Goal: Navigation & Orientation: Understand site structure

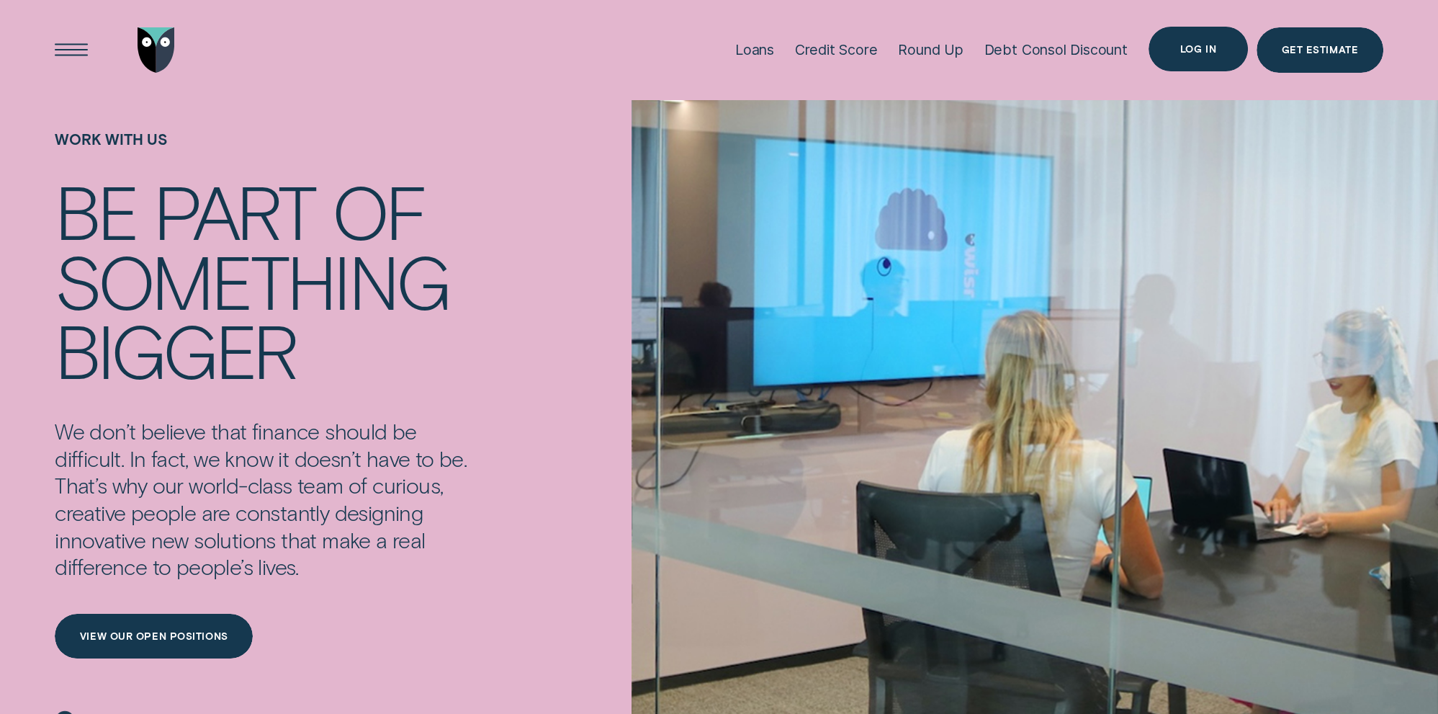
click at [1181, 55] on div "Log in" at bounding box center [1198, 49] width 100 height 45
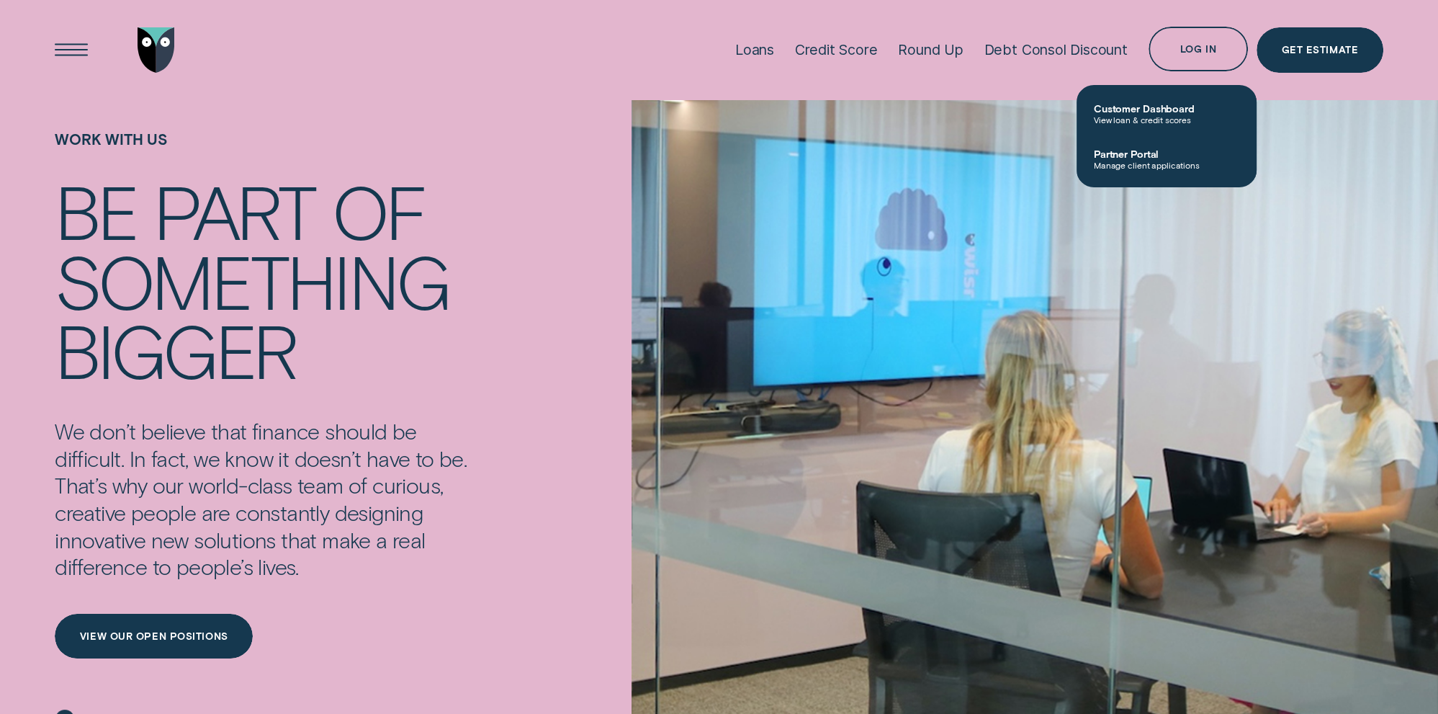
click at [42, 47] on div "Loans Credit Score Round Up Debt Consol Discount Log in Log in Customer Dashboa…" at bounding box center [719, 50] width 1438 height 100
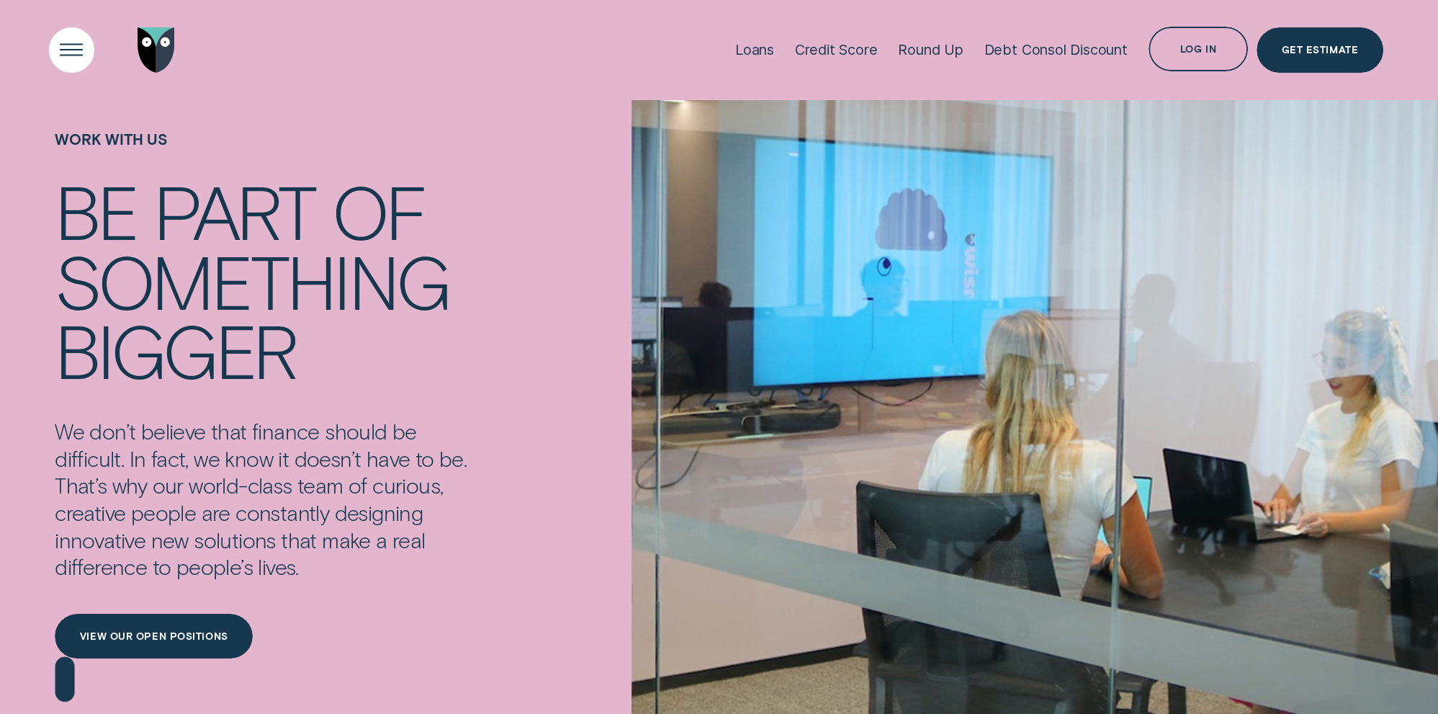
click at [71, 45] on div "Open Menu" at bounding box center [71, 49] width 63 height 63
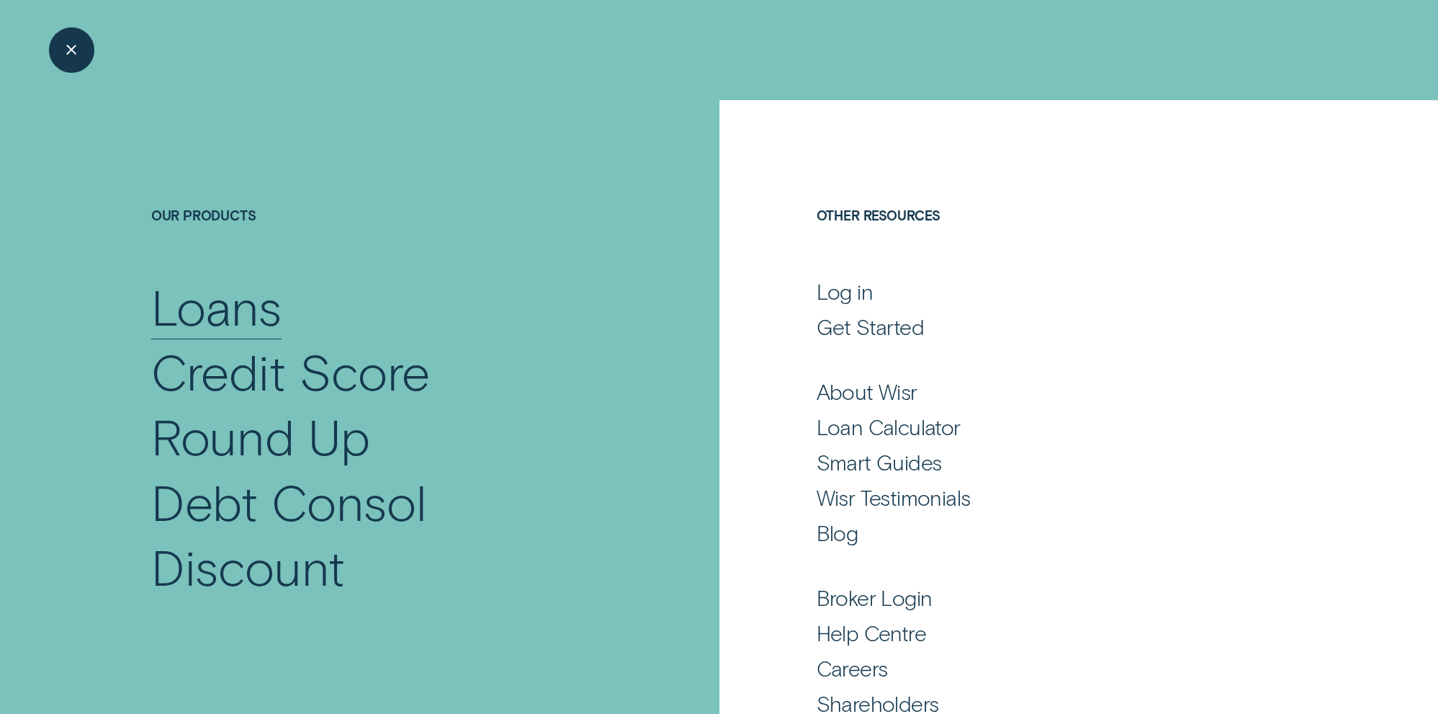
click at [215, 323] on div "Loans" at bounding box center [216, 306] width 130 height 65
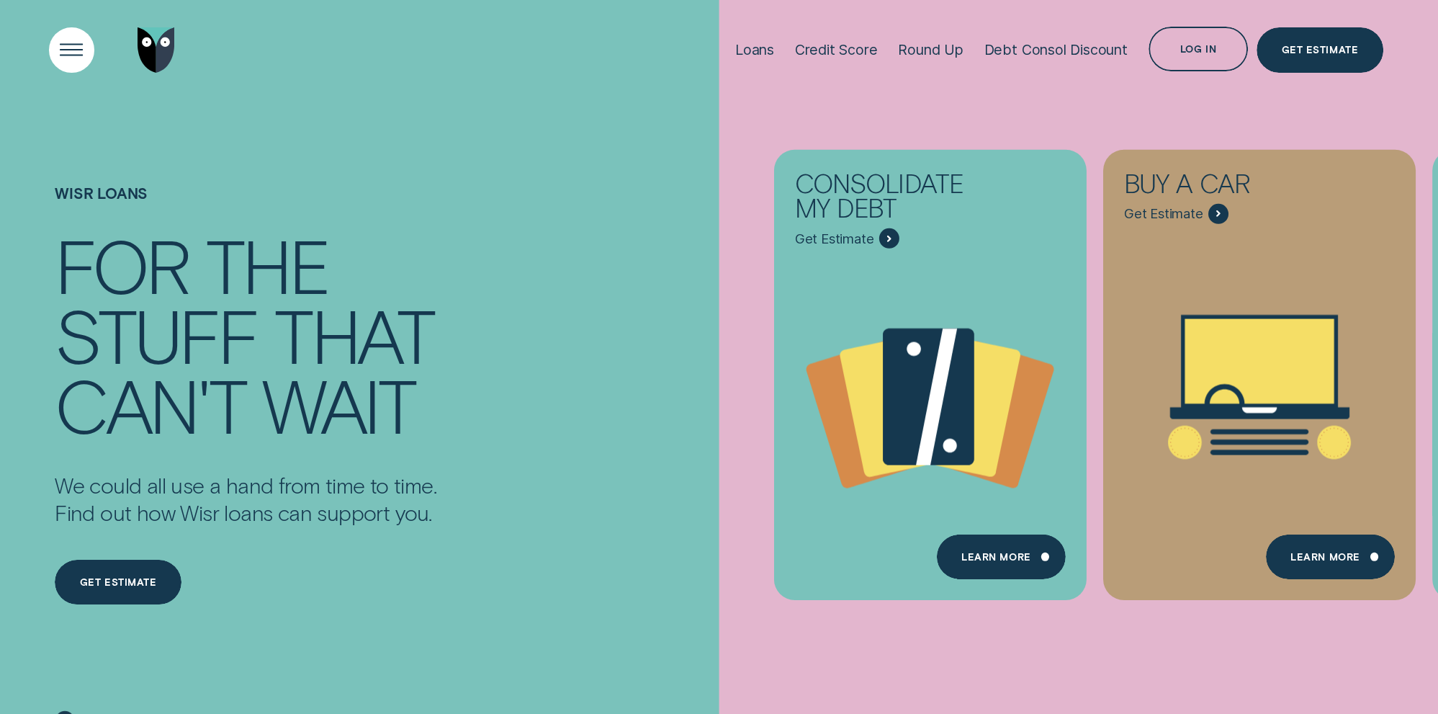
click at [89, 45] on div "Open Menu" at bounding box center [71, 49] width 63 height 63
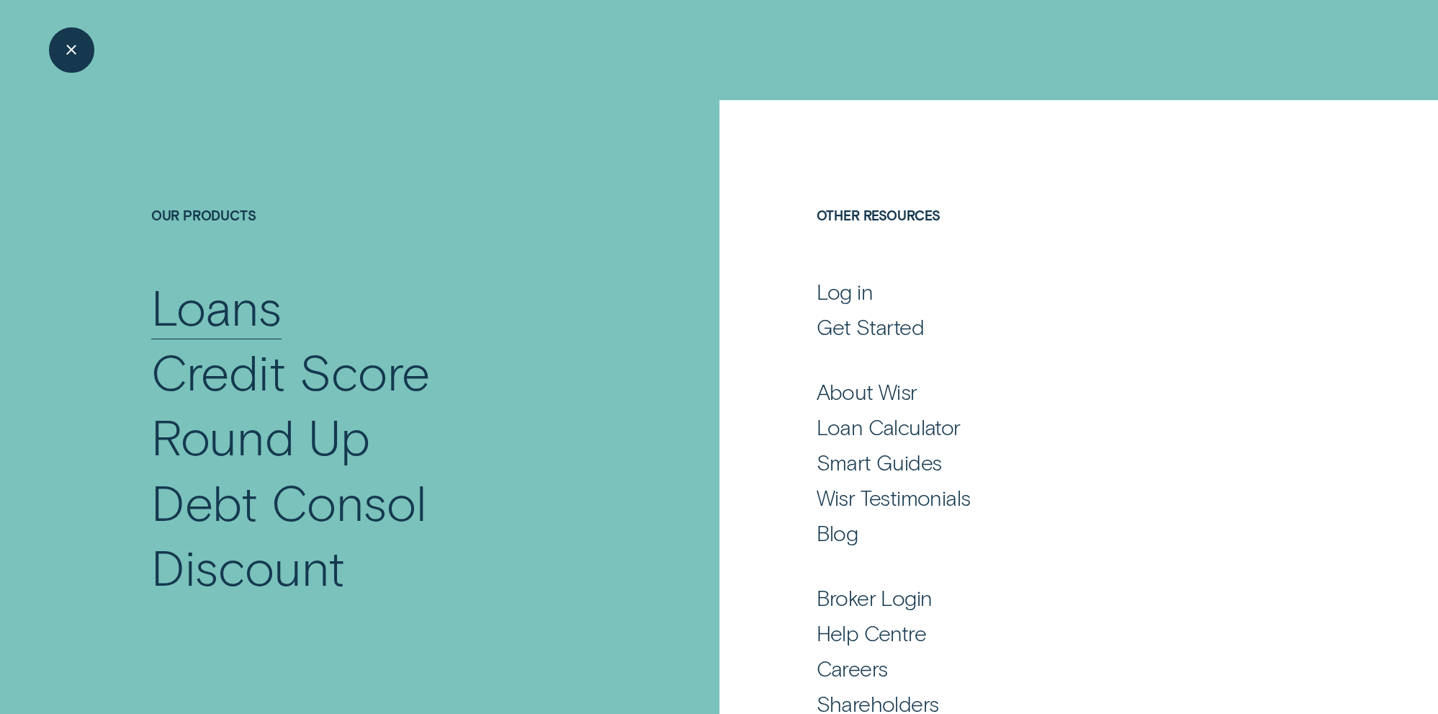
click at [262, 307] on div "Loans" at bounding box center [216, 306] width 130 height 65
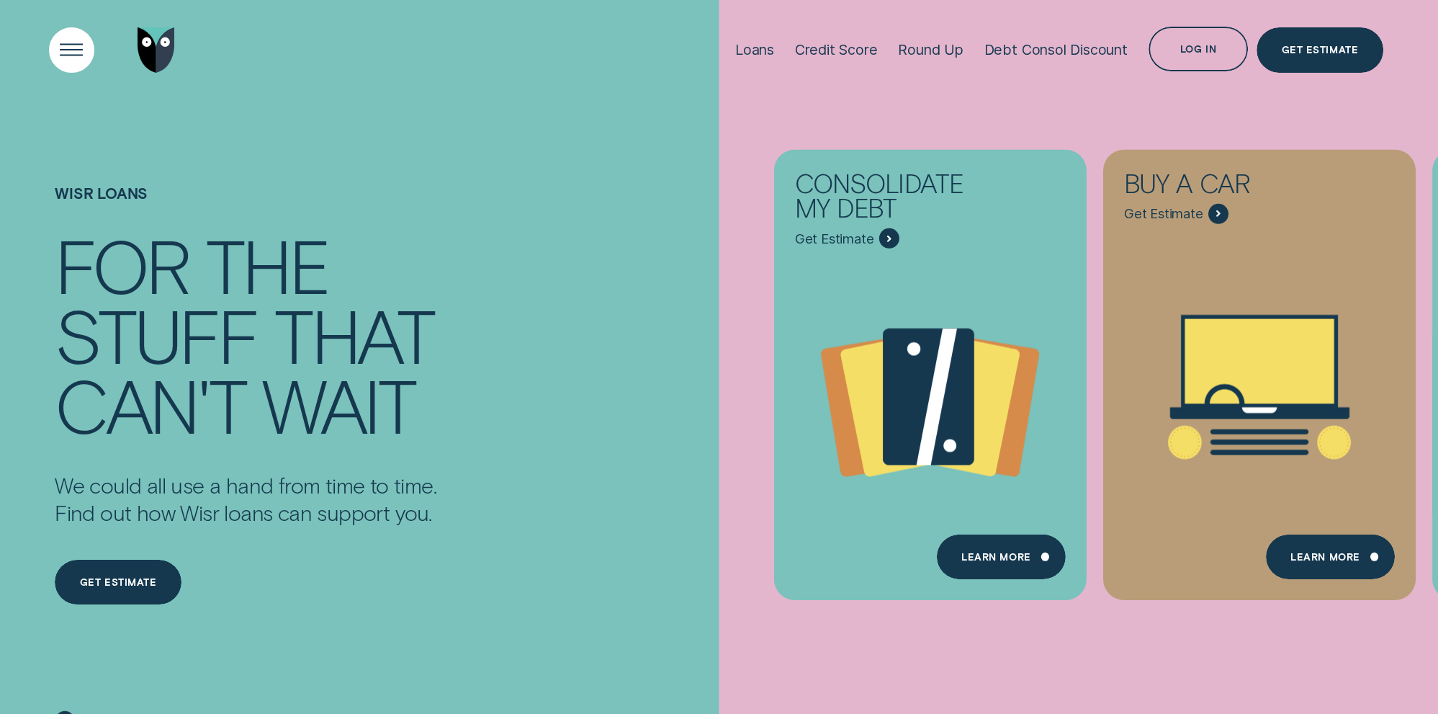
click at [86, 50] on div "Open Menu" at bounding box center [71, 49] width 63 height 63
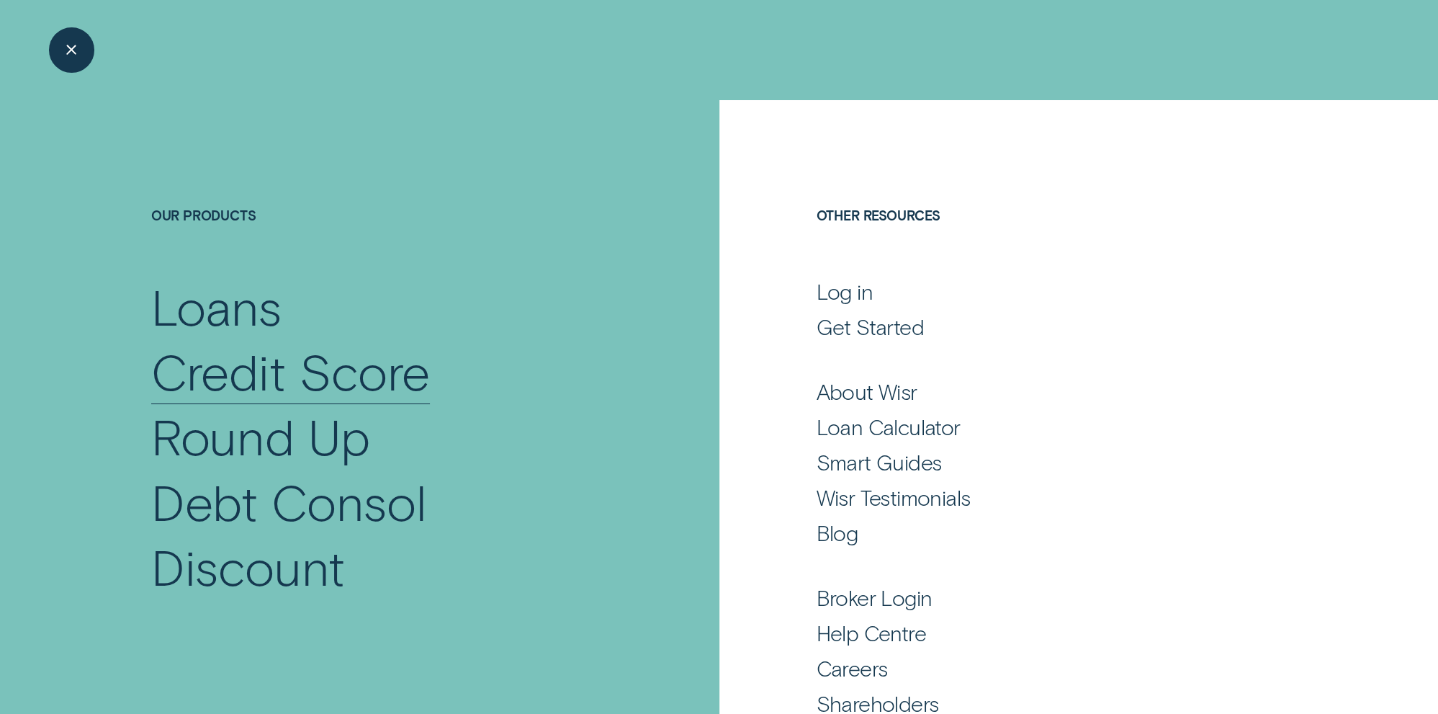
click at [209, 364] on div "Credit Score" at bounding box center [290, 370] width 279 height 65
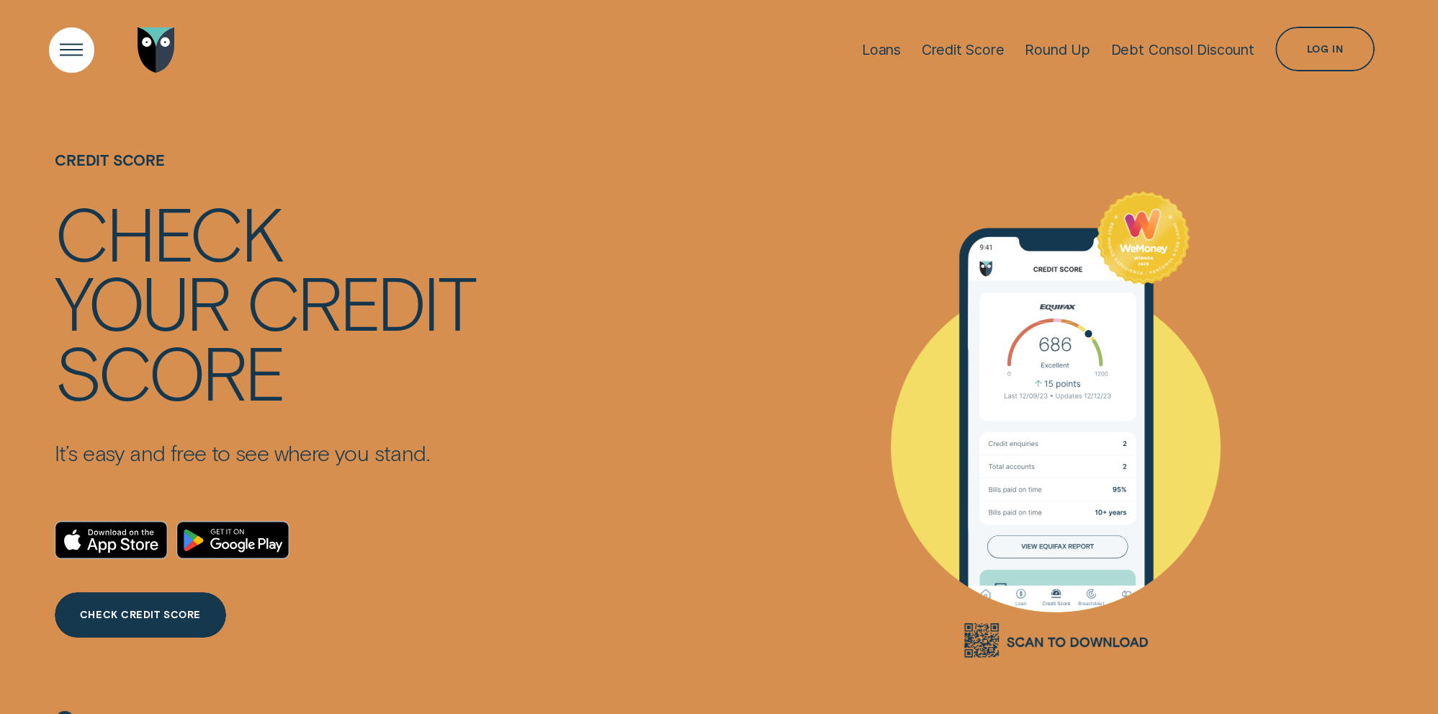
click at [81, 53] on div "Open Menu" at bounding box center [71, 49] width 63 height 63
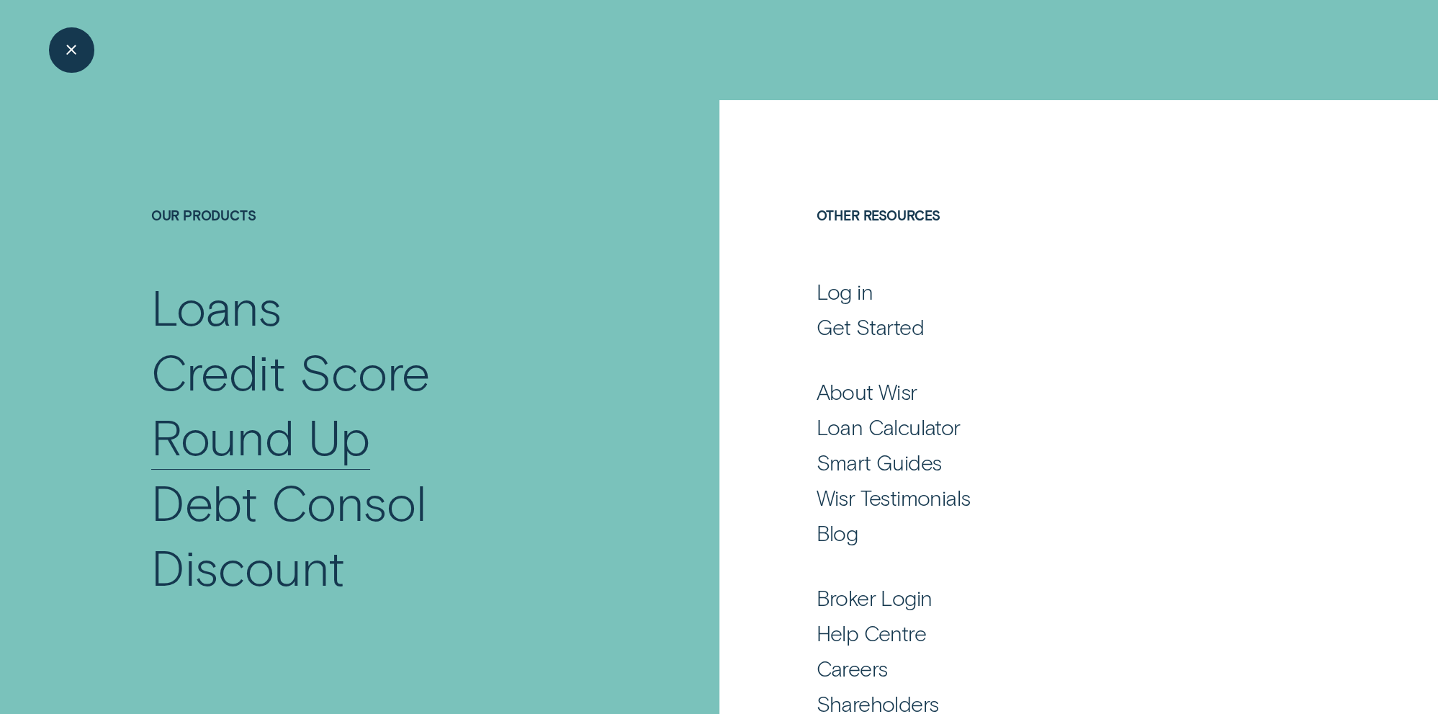
click at [253, 427] on div "Round Up" at bounding box center [260, 435] width 219 height 65
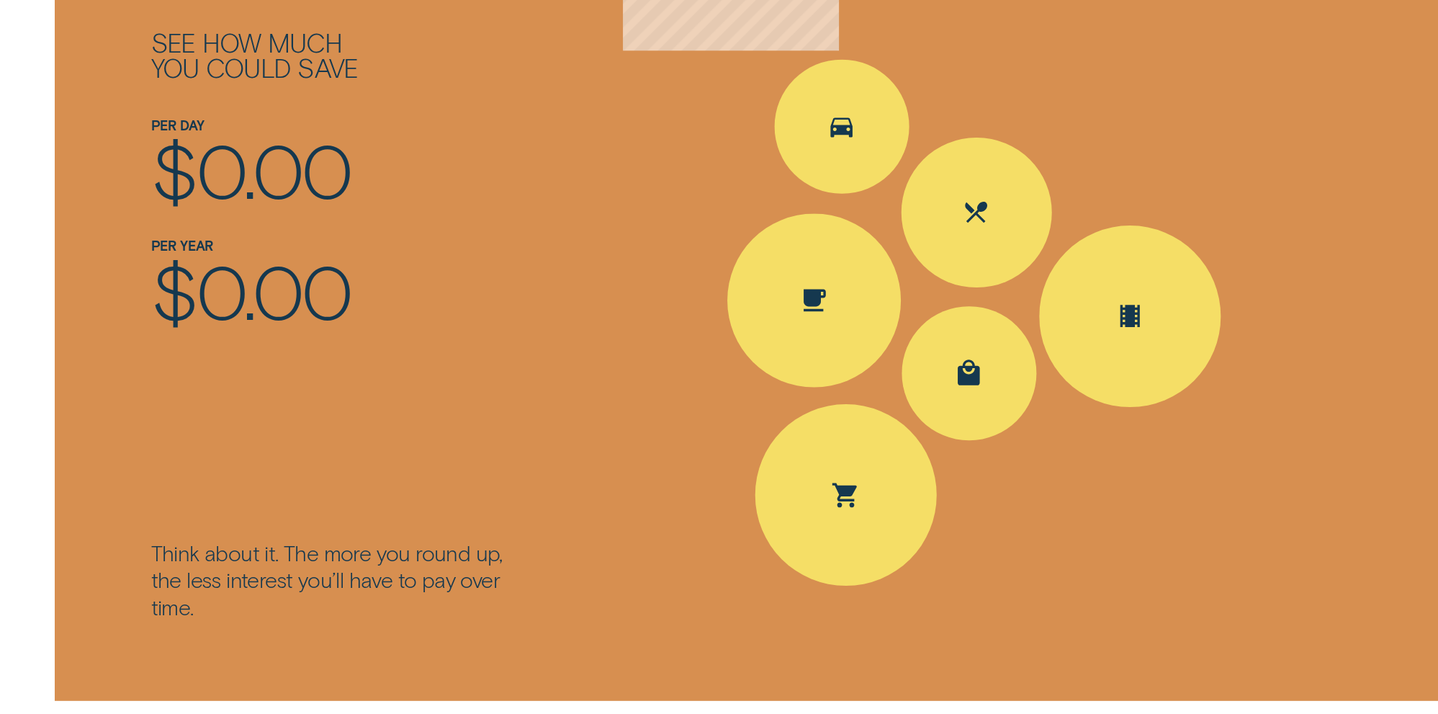
scroll to position [2251, 0]
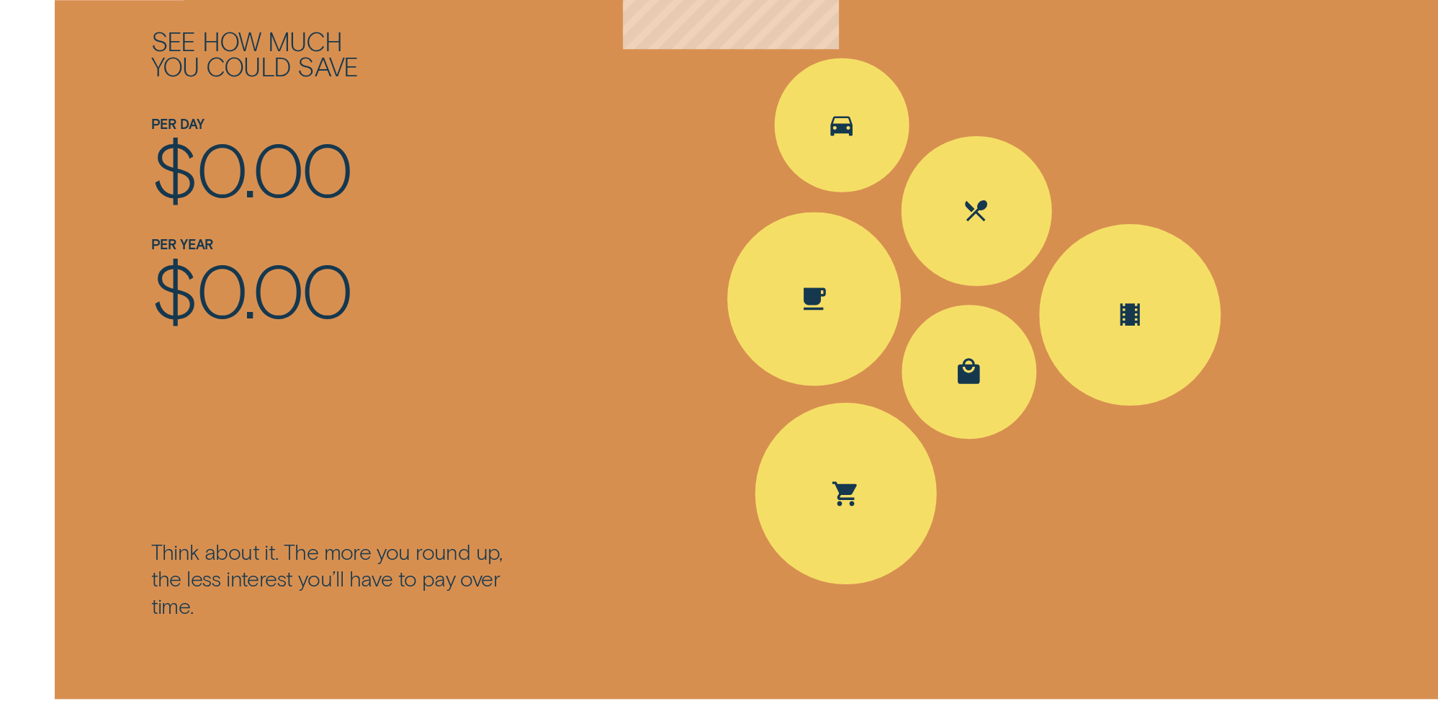
click at [224, 181] on span "0.00" at bounding box center [273, 167] width 154 height 90
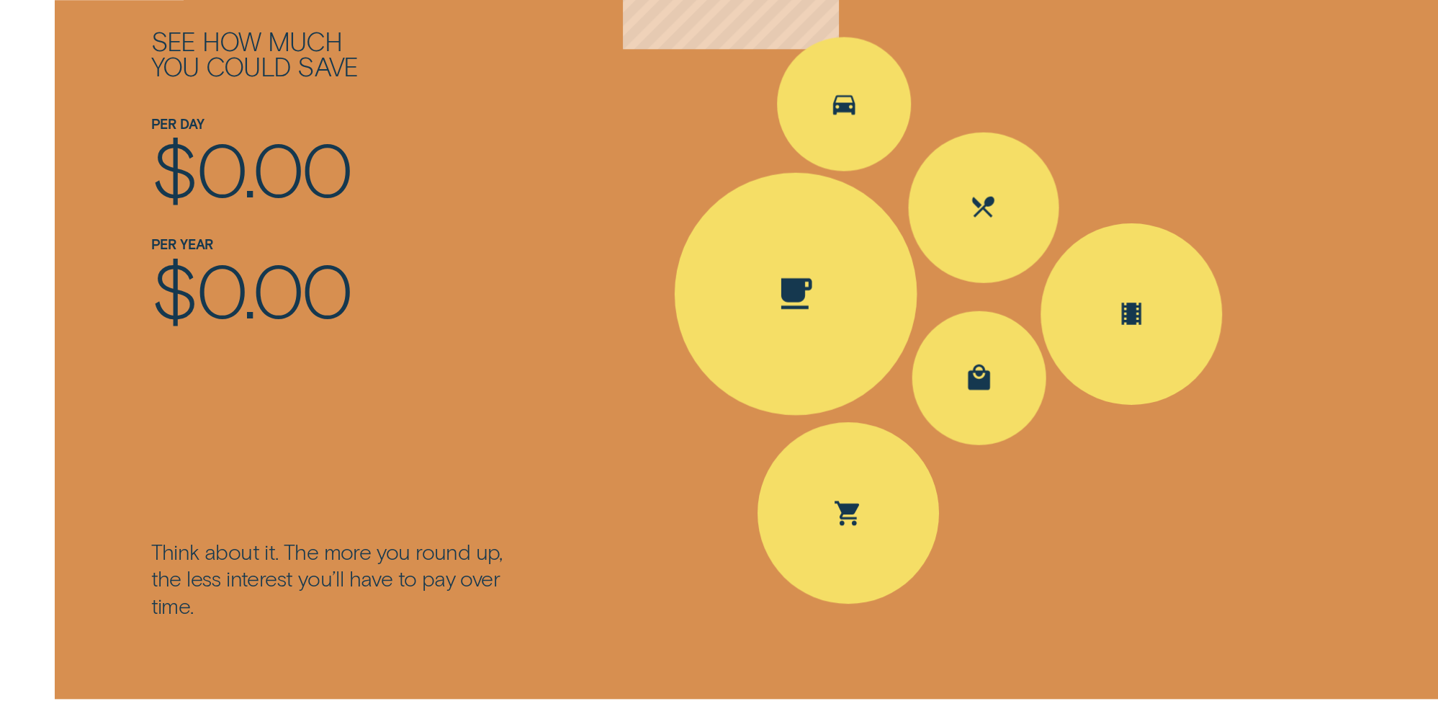
click at [814, 296] on icon "Spent Coffee $4.20; The round up $0.80" at bounding box center [796, 293] width 47 height 42
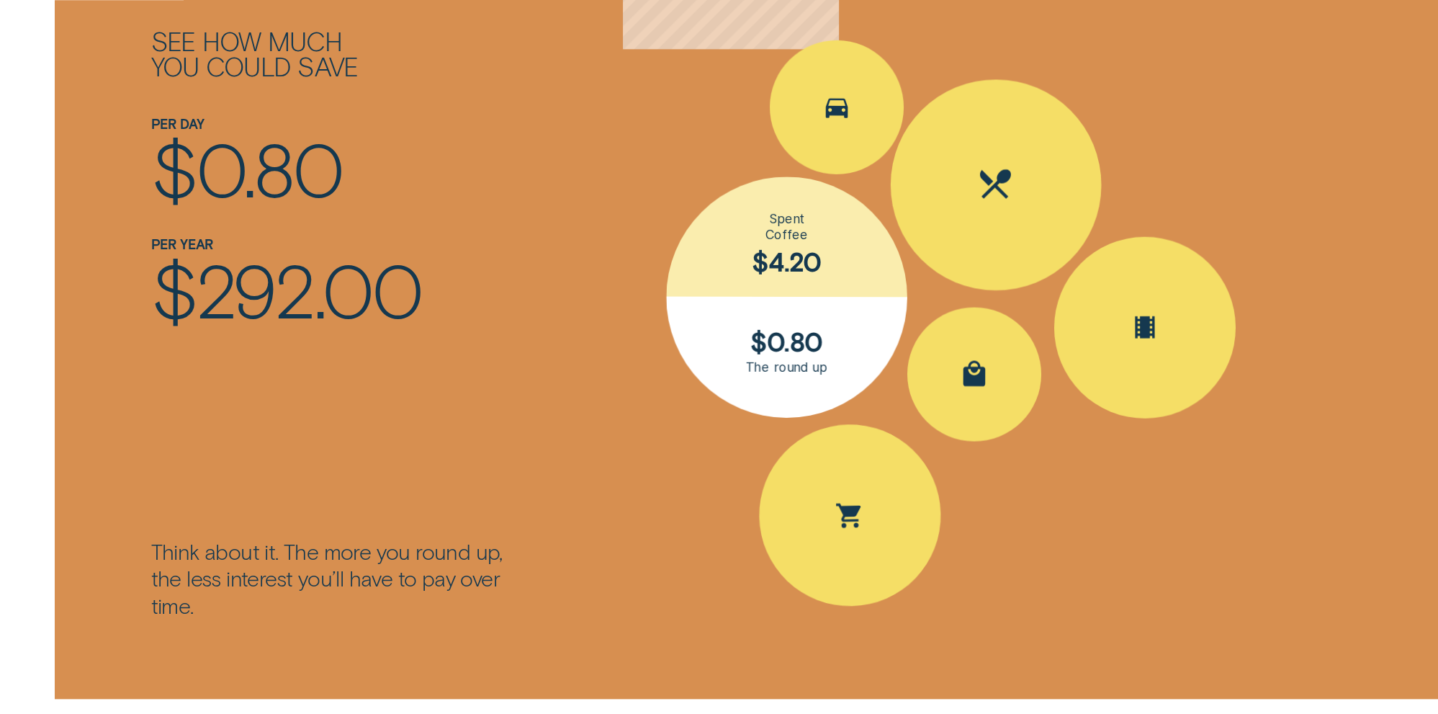
click at [1009, 214] on div "Spent Eating out $25.10; The round up $0.90" at bounding box center [996, 184] width 211 height 211
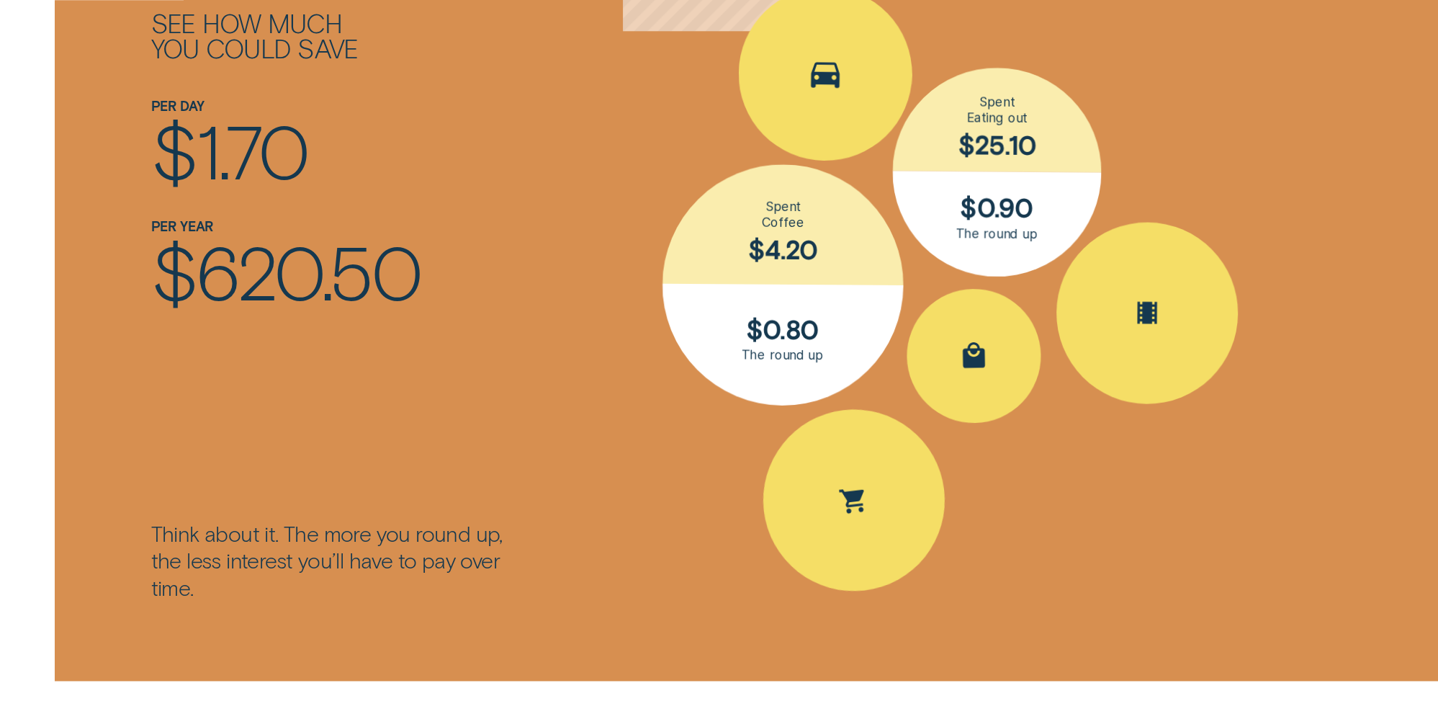
click at [801, 91] on div "Spent Transport $5.60; The round up $0.40" at bounding box center [825, 73] width 176 height 176
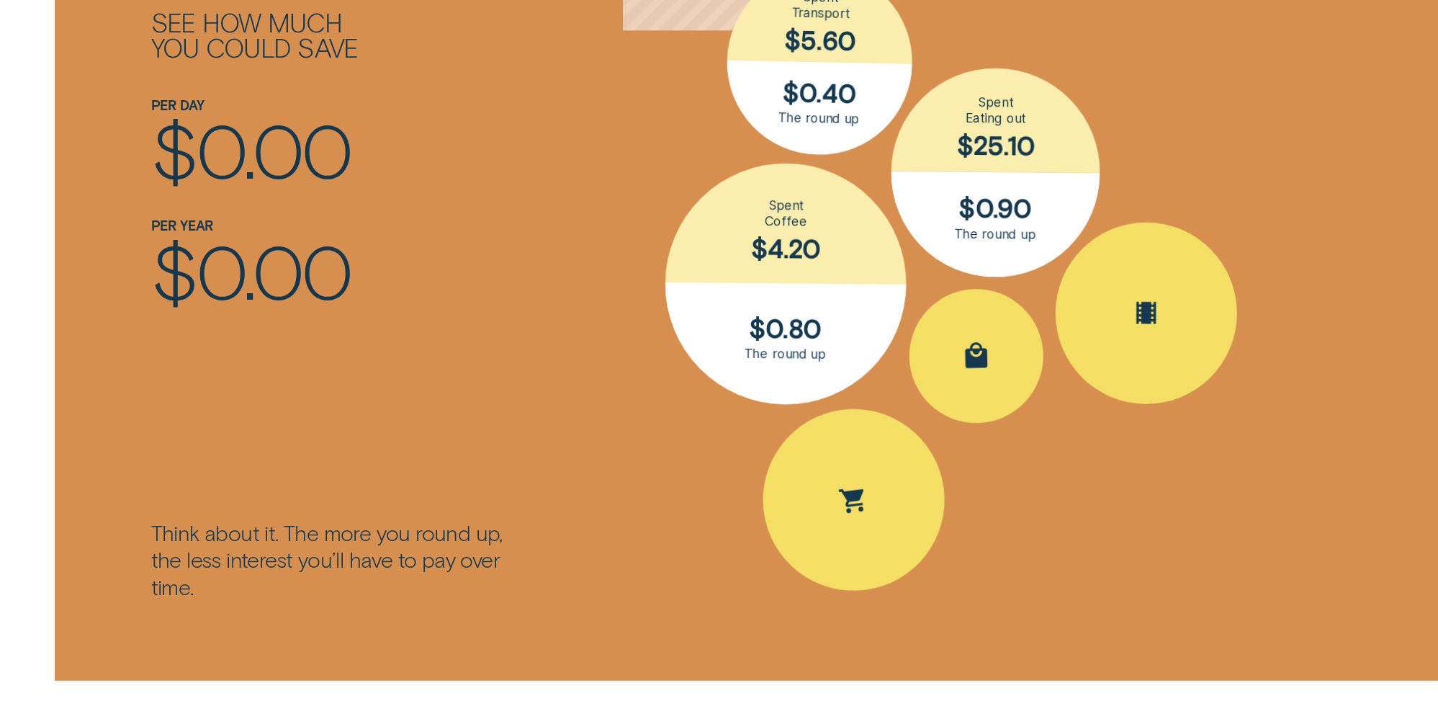
scroll to position [2269, 0]
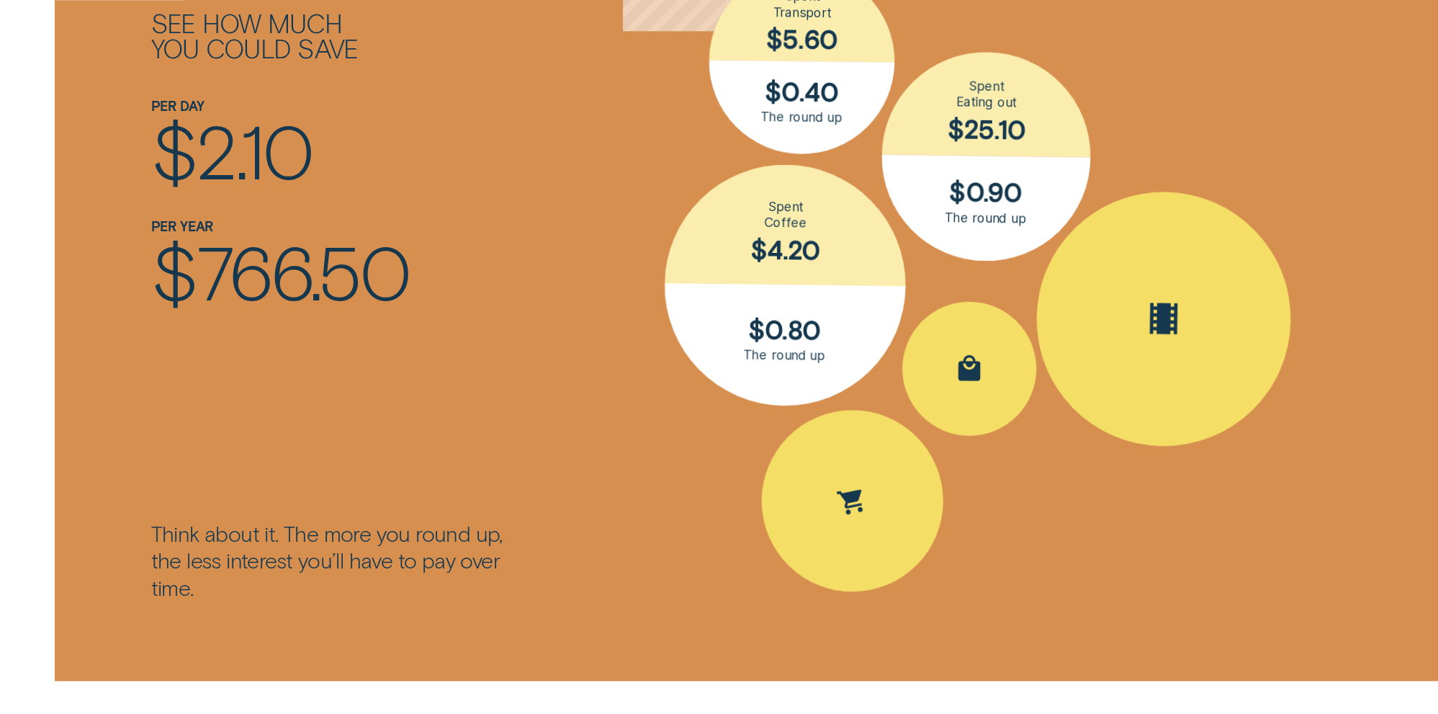
click at [1113, 323] on div "Spent Entertainment $16.30; The round up $0.70" at bounding box center [1164, 318] width 258 height 258
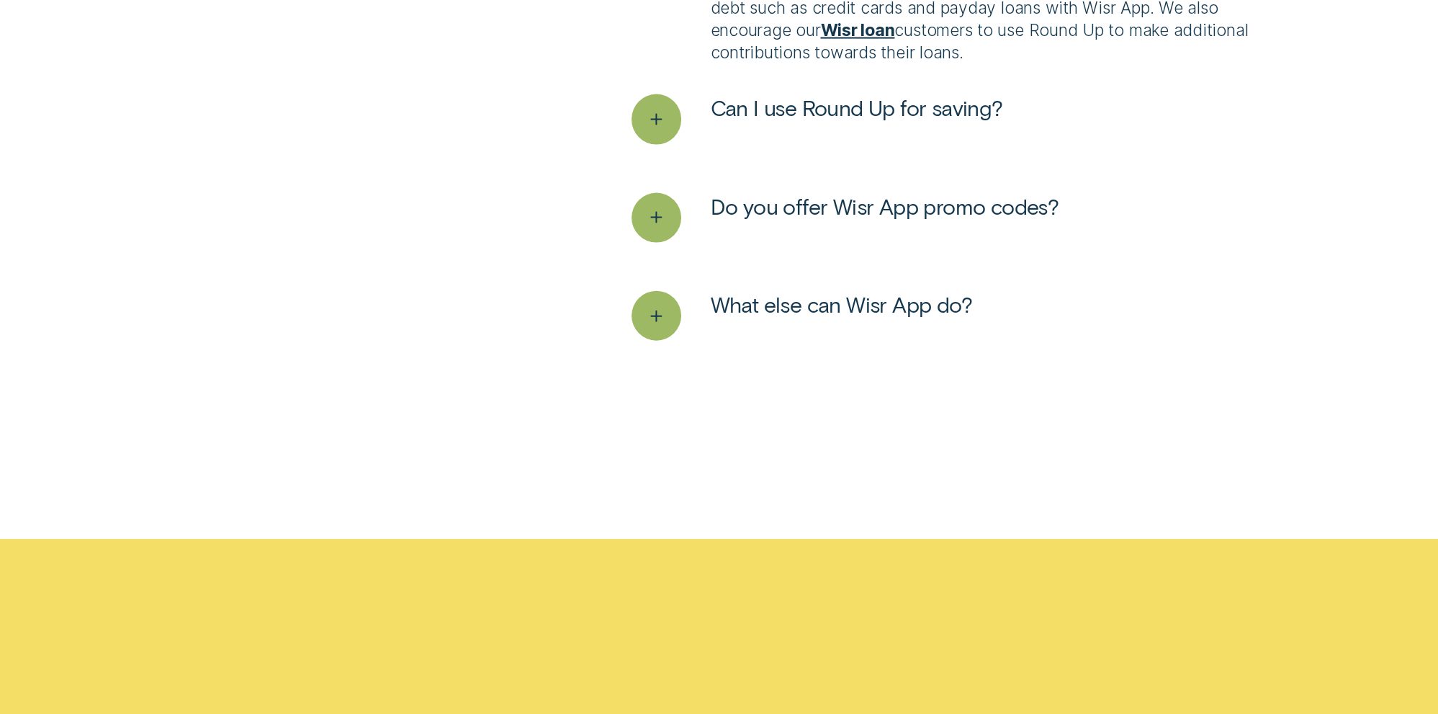
scroll to position [4246, 0]
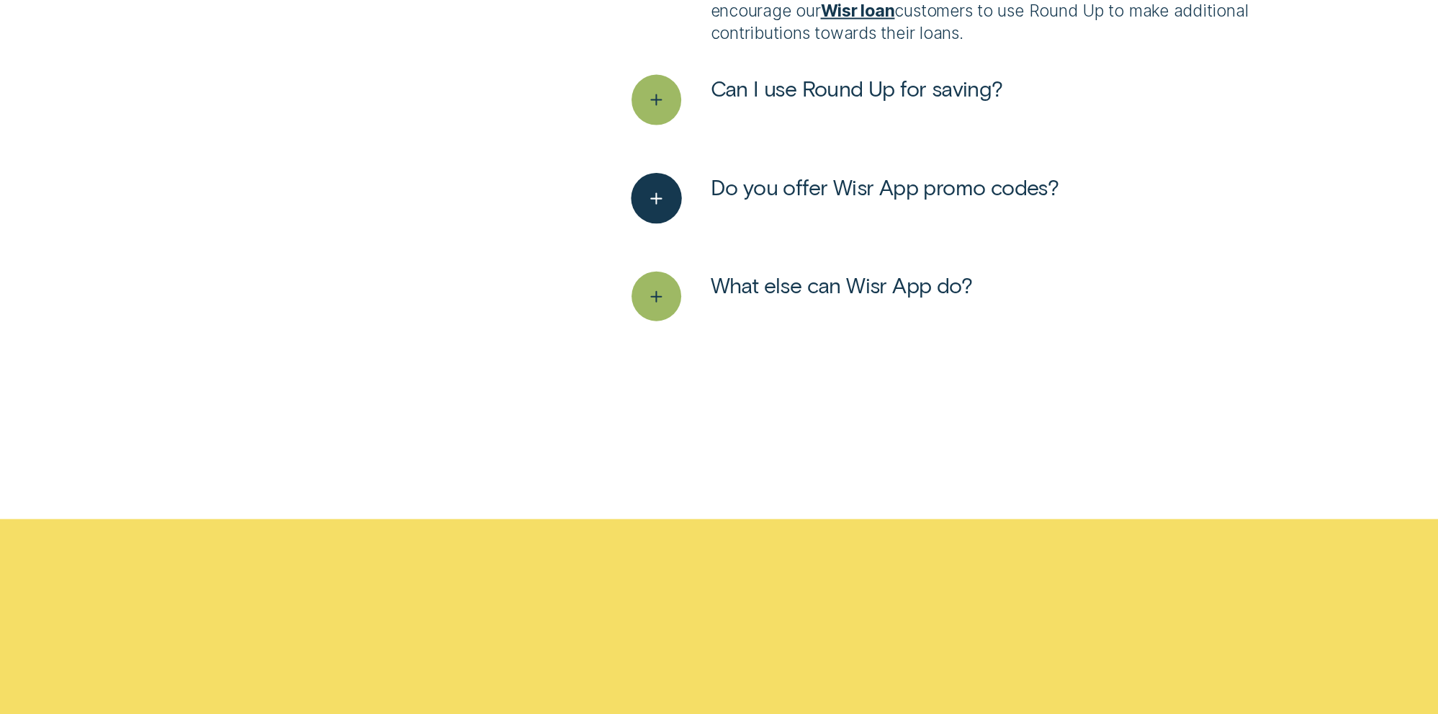
click at [661, 197] on icon "See more" at bounding box center [656, 197] width 25 height 22
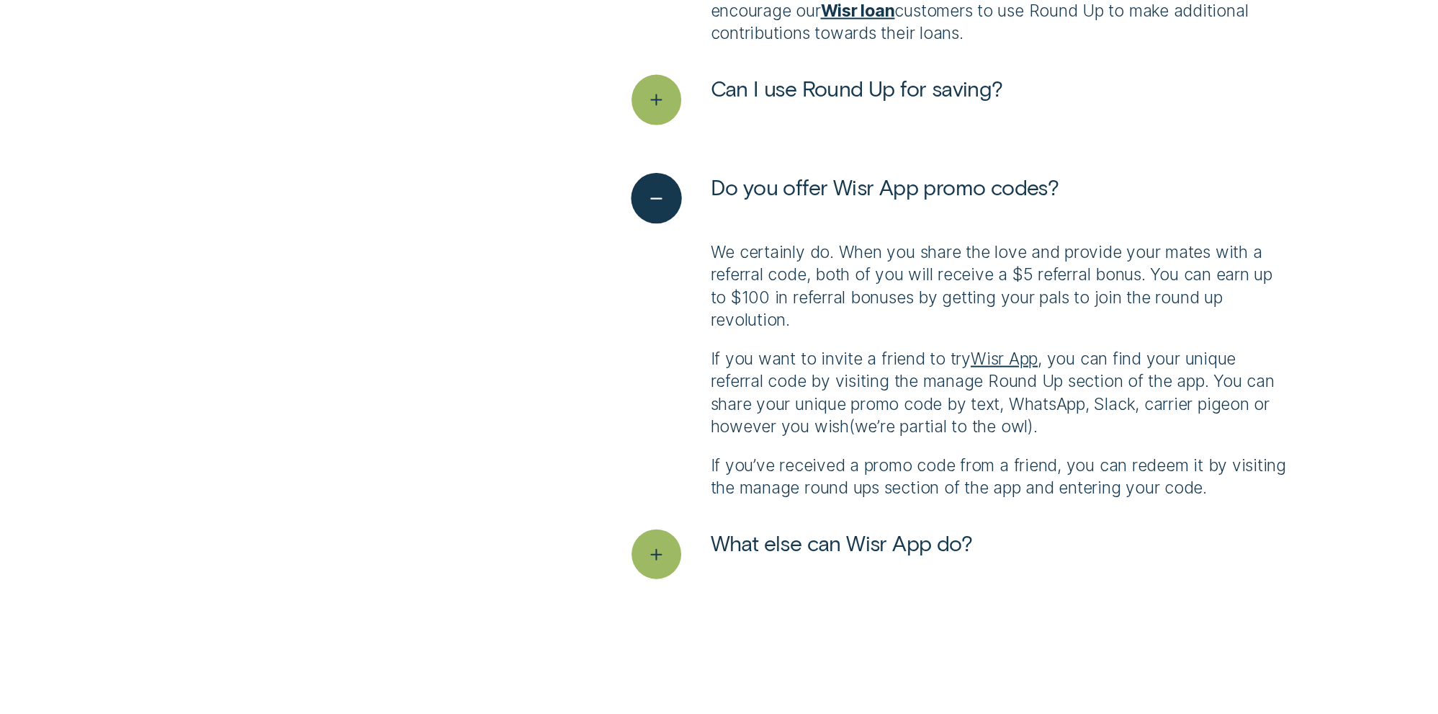
click at [661, 197] on icon "See less" at bounding box center [656, 197] width 25 height 22
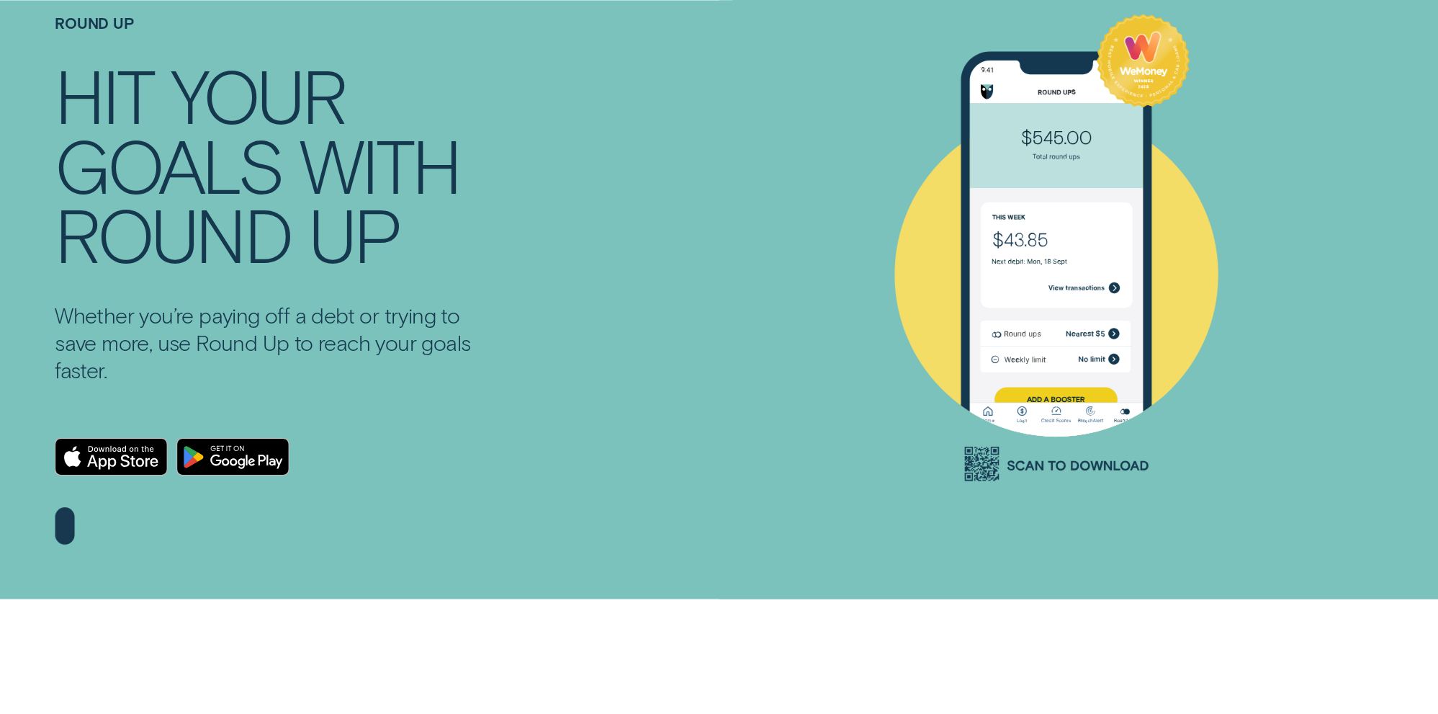
scroll to position [0, 0]
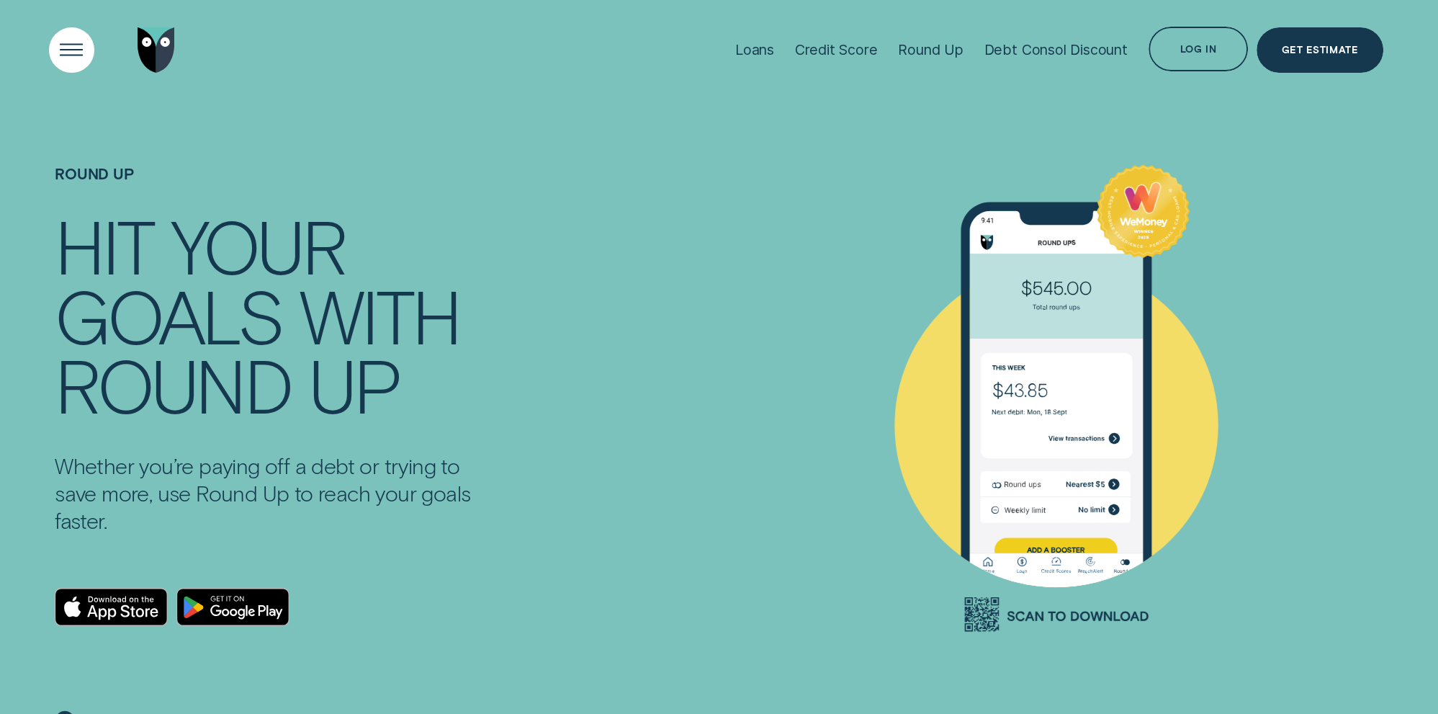
click at [60, 42] on div "Open Menu" at bounding box center [71, 49] width 63 height 63
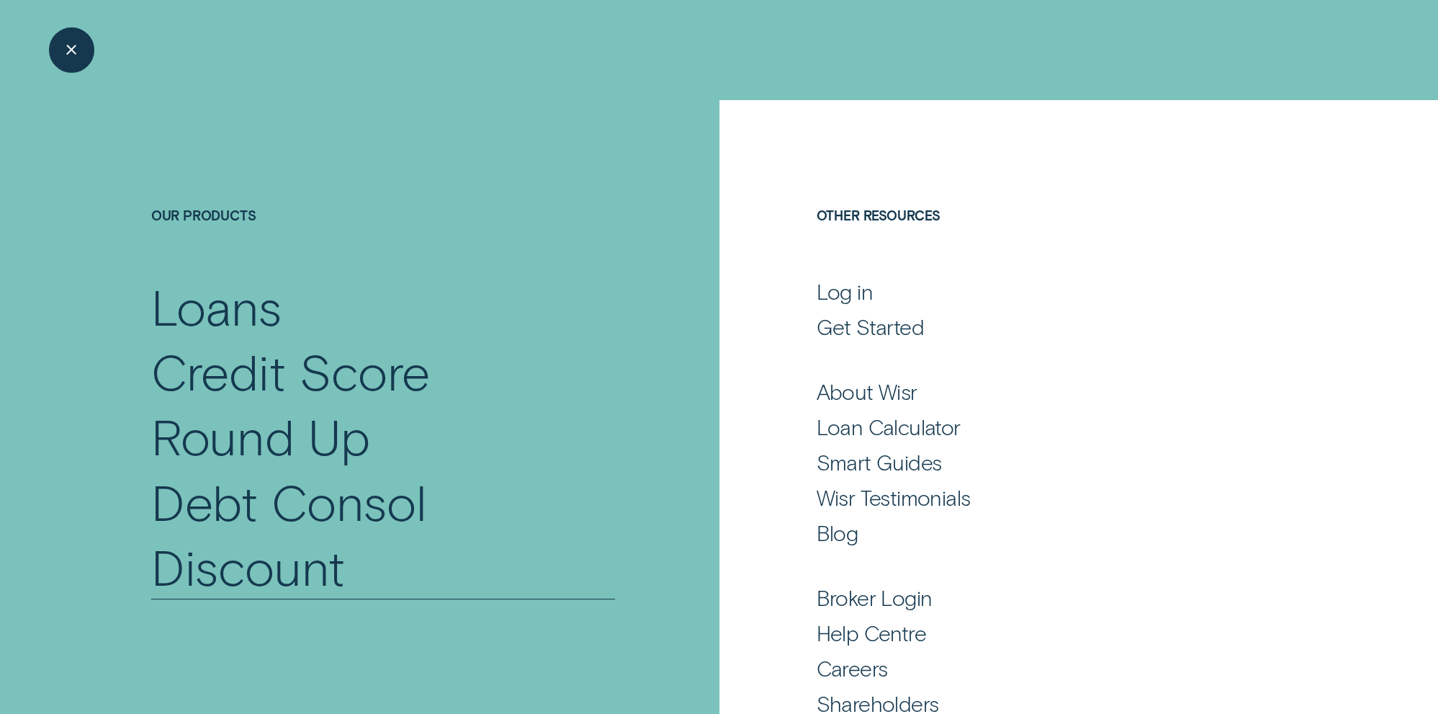
click at [258, 490] on div "Debt Consol Discount" at bounding box center [383, 534] width 464 height 130
